Goal: Information Seeking & Learning: Compare options

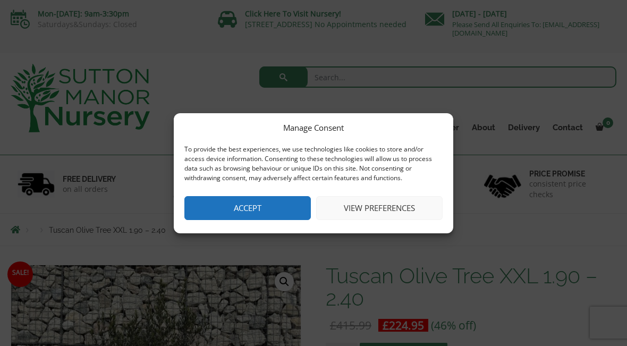
click at [252, 205] on button "Accept" at bounding box center [247, 208] width 126 height 24
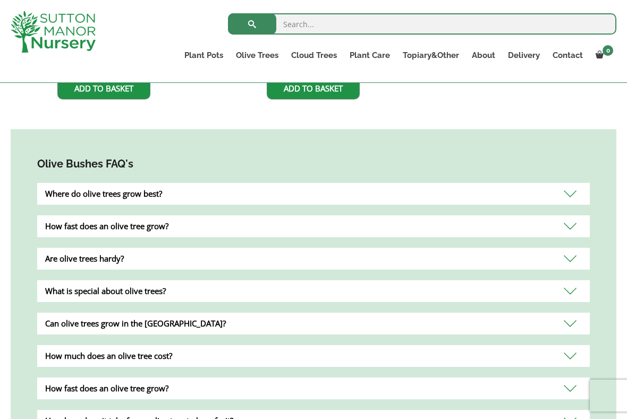
scroll to position [898, 0]
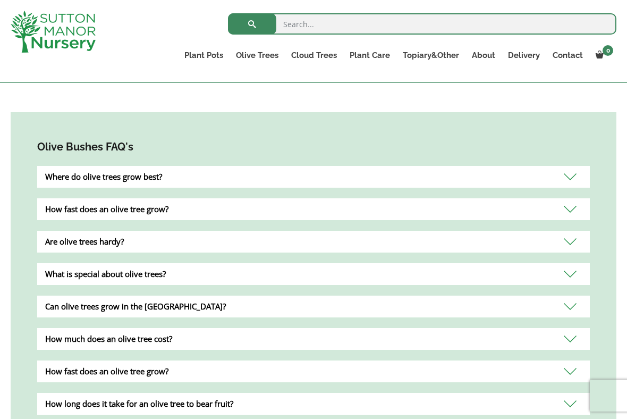
click at [563, 295] on div "Can olive trees grow in the UK?" at bounding box center [313, 306] width 552 height 22
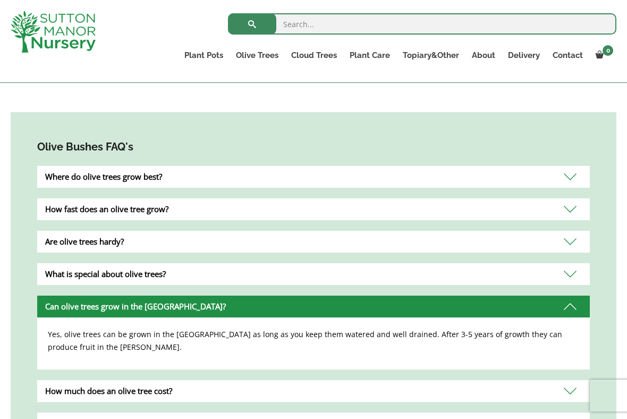
click at [12, 345] on div "Olive Bushes FAQ's Where do olive trees grow best? Olive trees grow best in sub…" at bounding box center [314, 389] width 606 height 554
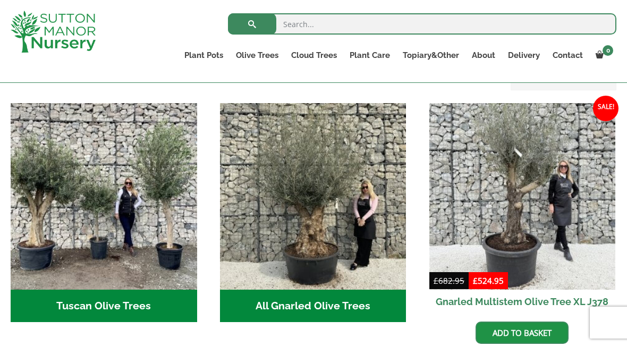
scroll to position [364, 0]
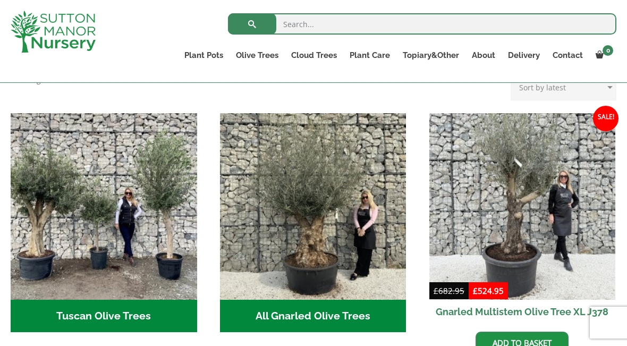
click at [125, 303] on h2 "Tuscan Olive Trees (4)" at bounding box center [104, 316] width 186 height 33
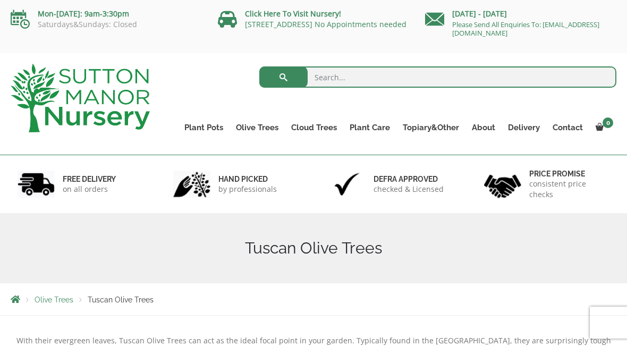
click at [0, 0] on link "Gnarled Olive Trees (Bella Range)" at bounding box center [0, 0] width 0 height 0
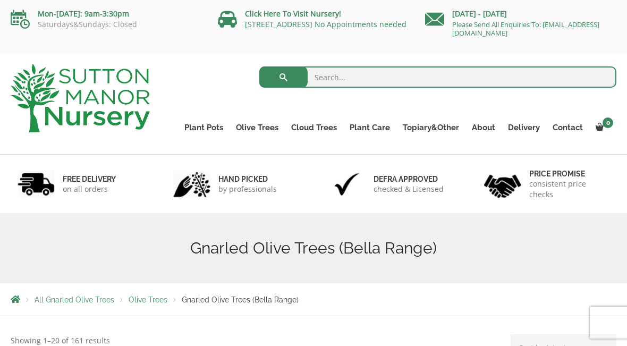
click at [0, 0] on link "Gnarled Olive Trees (Grande Range)" at bounding box center [0, 0] width 0 height 0
click at [0, 0] on link "Plateau Olive Trees (Mesa Range)" at bounding box center [0, 0] width 0 height 0
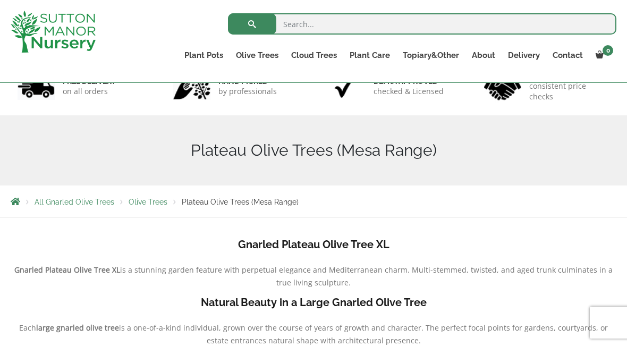
scroll to position [64, 0]
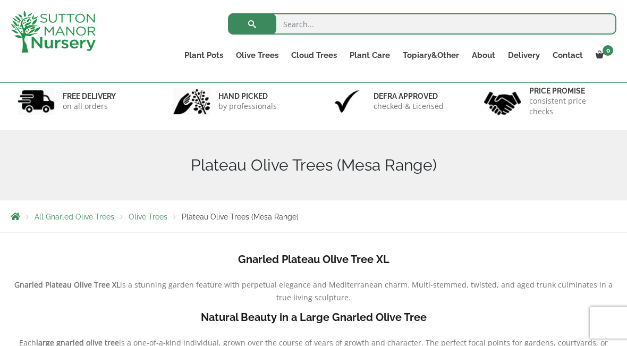
click at [0, 0] on link "Multi Stem Olives (Arcadia Range)" at bounding box center [0, 0] width 0 height 0
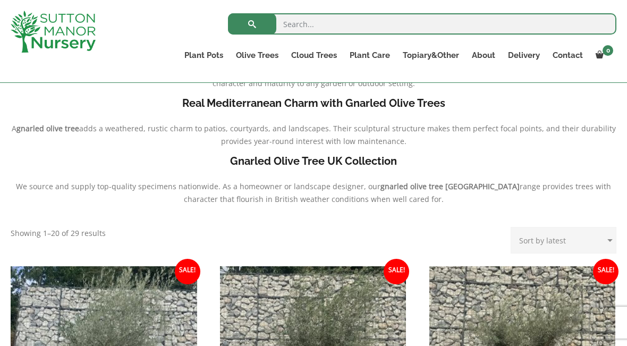
scroll to position [277, 0]
